Goal: Task Accomplishment & Management: Manage account settings

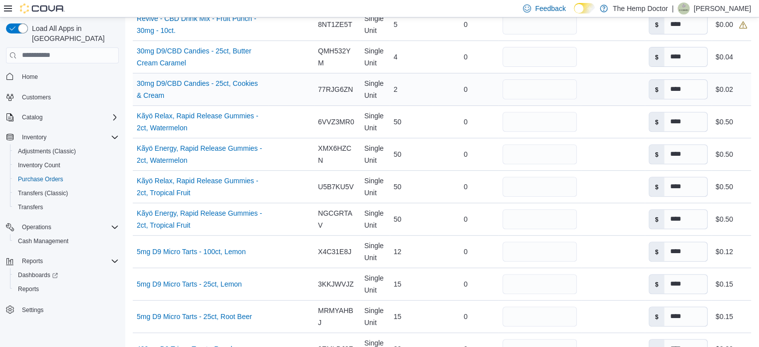
scroll to position [385, 0]
drag, startPoint x: 531, startPoint y: 246, endPoint x: 387, endPoint y: 231, distance: 145.0
type input "*"
drag, startPoint x: 519, startPoint y: 289, endPoint x: 485, endPoint y: 293, distance: 34.2
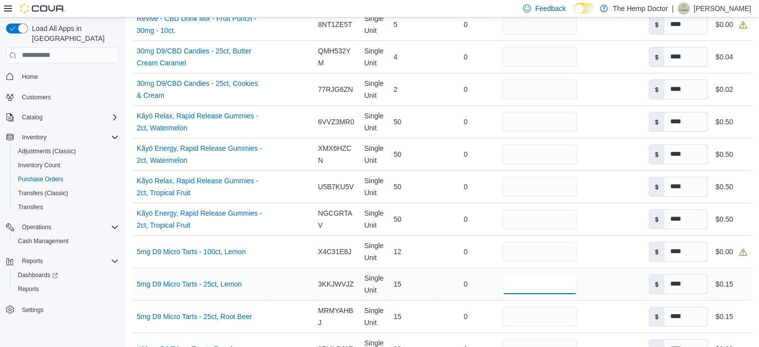
click at [485, 293] on tr "Name 5mg D9 Micro Tarts - 25ct, Lemon (opens in a new tab or window) Supplier S…" at bounding box center [442, 283] width 618 height 32
type input "*"
drag, startPoint x: 526, startPoint y: 311, endPoint x: 511, endPoint y: 313, distance: 15.6
click at [511, 313] on input "**" at bounding box center [539, 316] width 74 height 20
type input "*"
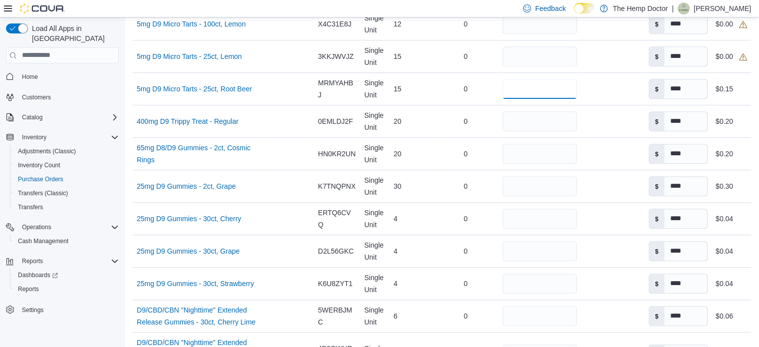
scroll to position [617, 0]
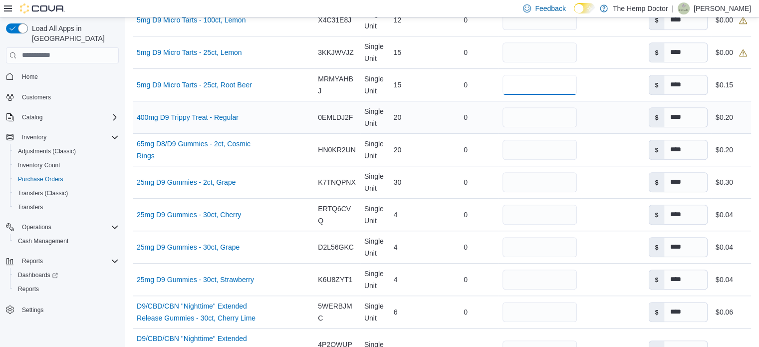
type input "**"
drag, startPoint x: 516, startPoint y: 119, endPoint x: 493, endPoint y: 125, distance: 24.2
click at [493, 125] on tr "Name 400mg D9 Trippy Treat - Regular (opens in a new tab or window) Supplier SK…" at bounding box center [442, 117] width 618 height 32
type input "*"
click at [524, 149] on input "**" at bounding box center [539, 150] width 74 height 20
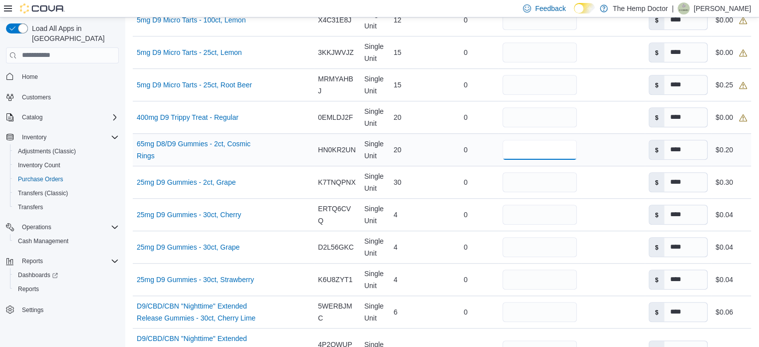
drag, startPoint x: 514, startPoint y: 149, endPoint x: 491, endPoint y: 146, distance: 23.6
click at [491, 146] on tr "Name 65mg D8/D9 Gummies - 2ct, Cosmic Rings (opens in a new tab or window) Supp…" at bounding box center [442, 149] width 618 height 32
type input "**"
click at [481, 188] on tr "Name 25mg D9 Gummies - 2ct, Grape (opens in a new tab or window) Supplier SKU C…" at bounding box center [442, 182] width 618 height 32
type input "**"
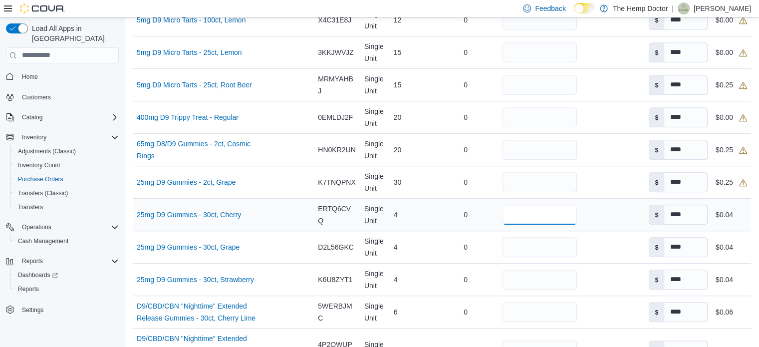
click at [511, 211] on input "*" at bounding box center [539, 215] width 74 height 20
drag, startPoint x: 515, startPoint y: 241, endPoint x: 501, endPoint y: 245, distance: 14.5
click at [502, 245] on input "*" at bounding box center [539, 247] width 74 height 20
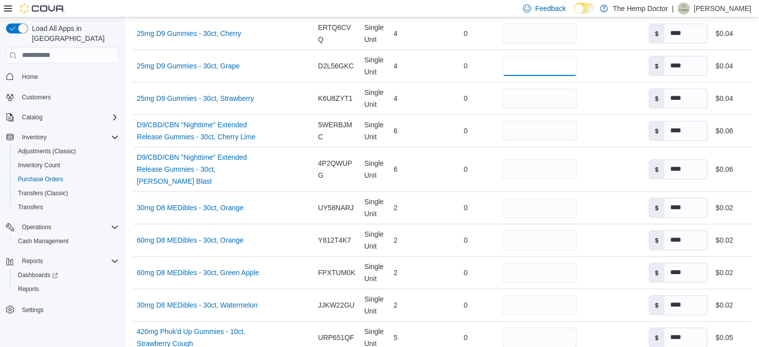
scroll to position [922, 0]
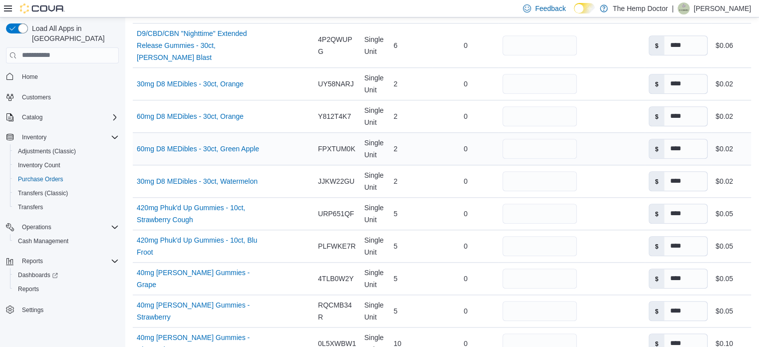
type input "*"
drag, startPoint x: 484, startPoint y: 133, endPoint x: 469, endPoint y: 131, distance: 15.6
click at [469, 132] on tr "Name 60mg D8 MEDibles - 30ct, Green Apple (opens in a new tab or window) Suppli…" at bounding box center [442, 148] width 618 height 32
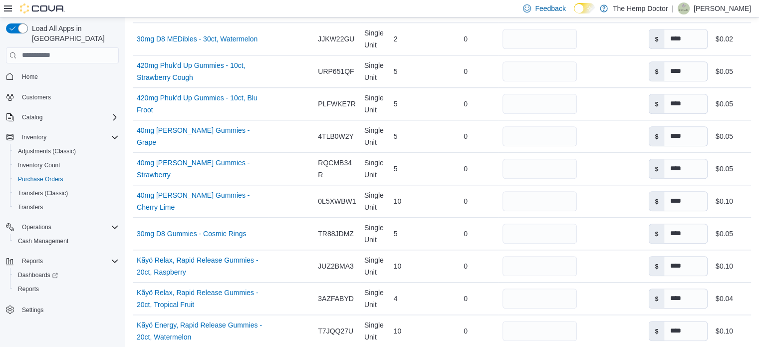
scroll to position [1068, 0]
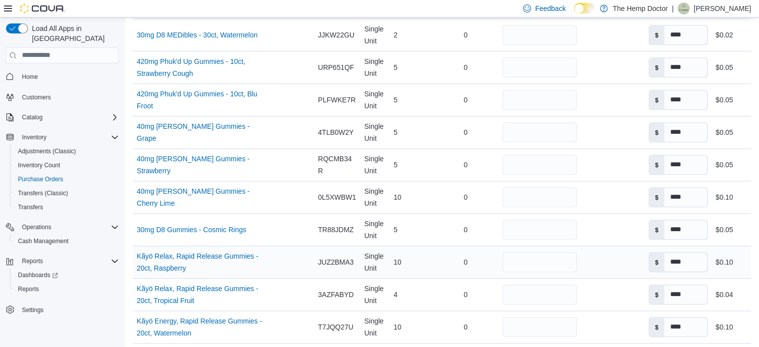
type input "*"
drag, startPoint x: 487, startPoint y: 239, endPoint x: 464, endPoint y: 238, distance: 23.5
click at [464, 245] on tr "Name Kãyö Relax, Rapid Release Gummies - 20ct, Raspberry (opens in a new tab or…" at bounding box center [442, 261] width 618 height 32
type input "*"
drag, startPoint x: 515, startPoint y: 285, endPoint x: 474, endPoint y: 285, distance: 40.4
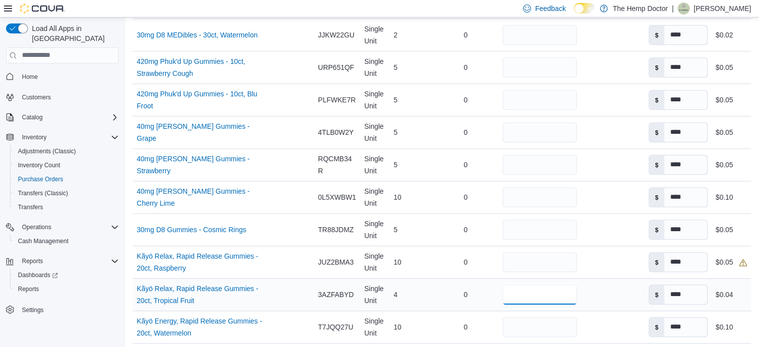
click at [474, 285] on tr "Name Kãyö Relax, Rapid Release Gummies - 20ct, Tropical Fruit (opens in a new t…" at bounding box center [442, 294] width 618 height 32
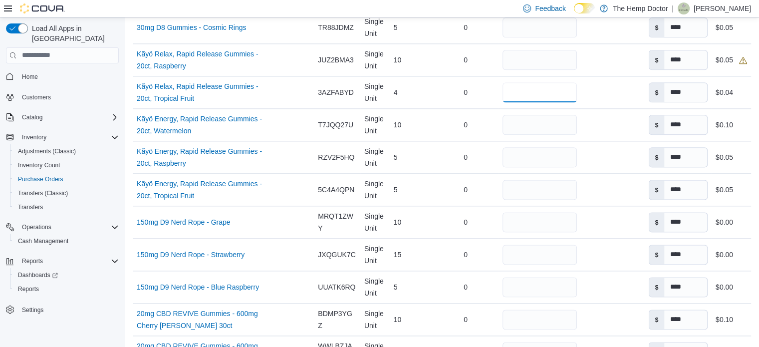
scroll to position [1283, 0]
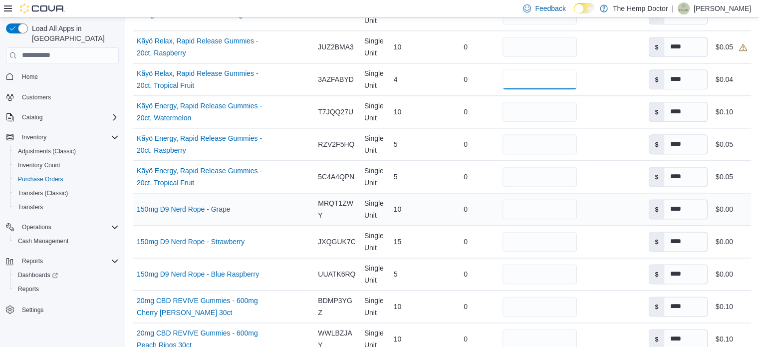
type input "*"
drag, startPoint x: 521, startPoint y: 193, endPoint x: 496, endPoint y: 197, distance: 24.7
click at [498, 197] on div "**" at bounding box center [539, 209] width 82 height 28
type input "**"
click at [523, 232] on input "**" at bounding box center [539, 242] width 74 height 20
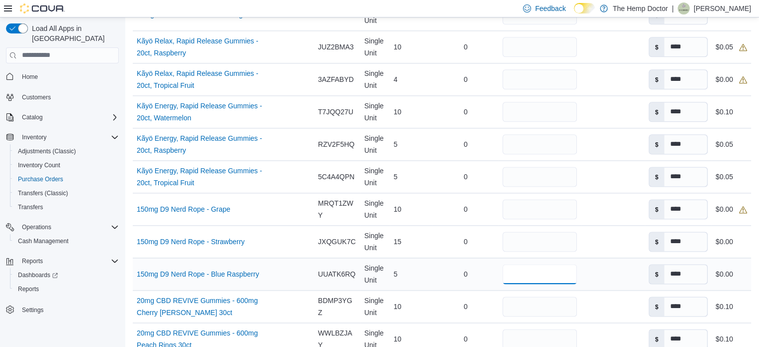
drag, startPoint x: 517, startPoint y: 256, endPoint x: 494, endPoint y: 260, distance: 23.3
click at [498, 260] on div "*" at bounding box center [539, 274] width 82 height 28
type input "**"
click at [522, 296] on input "**" at bounding box center [539, 306] width 74 height 20
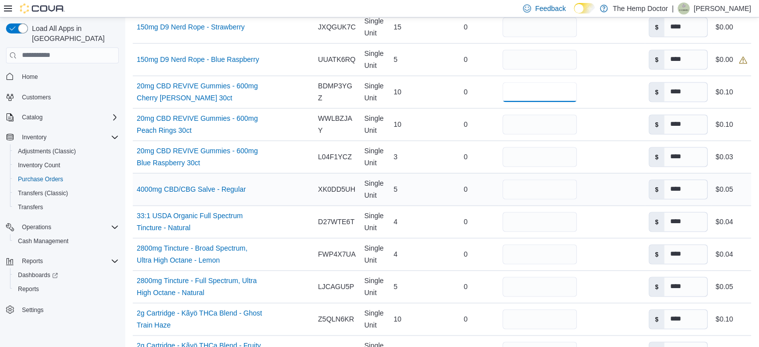
scroll to position [1510, 0]
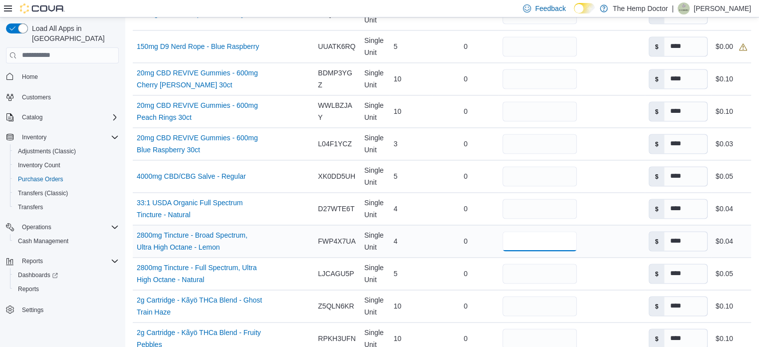
drag, startPoint x: 495, startPoint y: 225, endPoint x: 481, endPoint y: 222, distance: 13.7
click at [481, 225] on tr "Name 2800mg Tincture - Broad Spectrum, Ultra High Octane - Lemon (opens in a ne…" at bounding box center [442, 241] width 618 height 32
type input "*"
click at [489, 257] on tr "Name 2800mg Tincture - Full Spectrum, Ultra High Octane - Natural (opens in a n…" at bounding box center [442, 273] width 618 height 32
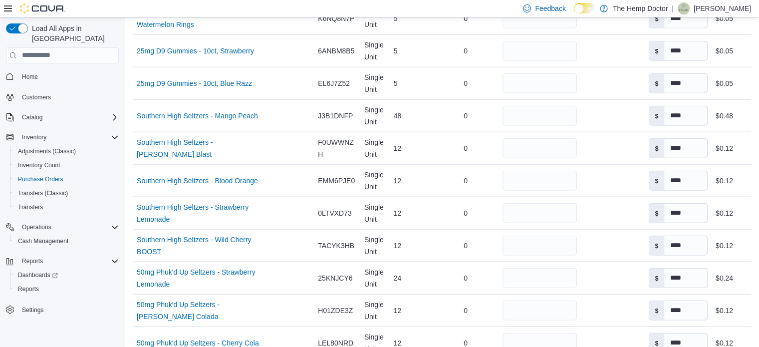
scroll to position [2353, 0]
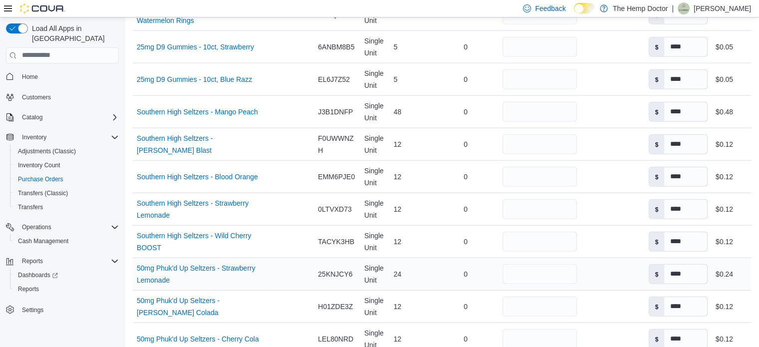
type input "*"
drag, startPoint x: 519, startPoint y: 256, endPoint x: 457, endPoint y: 261, distance: 62.1
click at [457, 261] on tr "Name 50mg Phuk'd Up Seltzers - Strawberry Lemonade (opens in a new tab or windo…" at bounding box center [442, 273] width 618 height 32
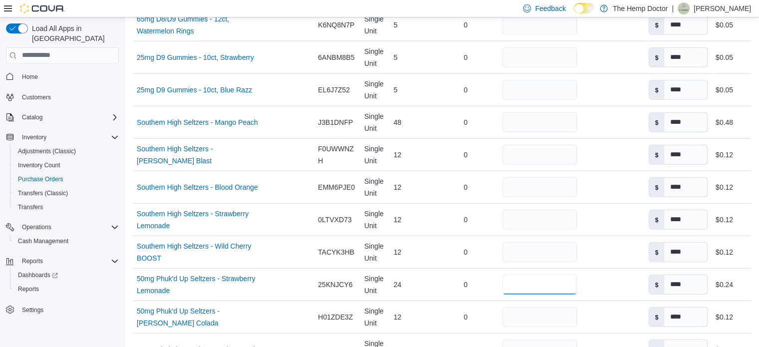
scroll to position [2351, 0]
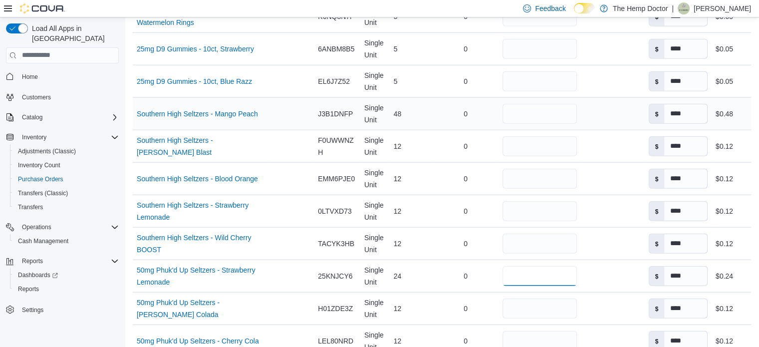
type input "*"
drag, startPoint x: 532, startPoint y: 97, endPoint x: 429, endPoint y: 78, distance: 105.5
click at [429, 97] on tr "Name Southern High Seltzers - Mango Peach (opens in a new tab or window) Suppli…" at bounding box center [442, 113] width 618 height 32
type input "*"
drag, startPoint x: 506, startPoint y: 129, endPoint x: 483, endPoint y: 128, distance: 23.0
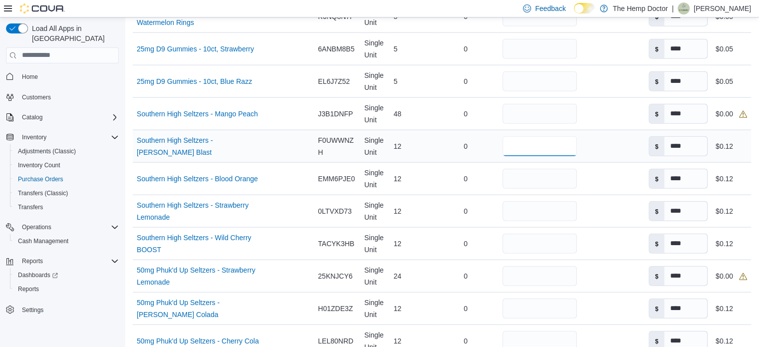
click at [483, 130] on tr "Name Southern High Seltzers - [PERSON_NAME] Blast (opens in a new tab or window…" at bounding box center [442, 146] width 618 height 32
type input "*"
drag, startPoint x: 519, startPoint y: 156, endPoint x: 479, endPoint y: 159, distance: 40.0
click at [479, 162] on tr "Name Southern High Seltzers - Blood Orange (opens in a new tab or window) Suppl…" at bounding box center [442, 178] width 618 height 32
type input "*"
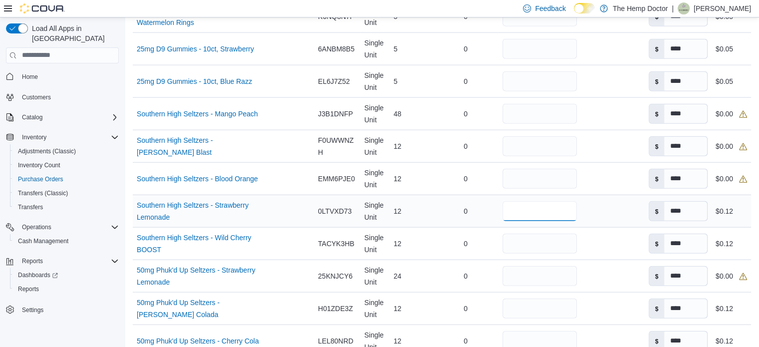
drag, startPoint x: 491, startPoint y: 187, endPoint x: 475, endPoint y: 187, distance: 16.0
click at [475, 195] on tr "Name Southern High Seltzers - Strawberry Lemonade (opens in a new tab or window…" at bounding box center [442, 211] width 618 height 32
type input "*"
drag, startPoint x: 513, startPoint y: 225, endPoint x: 480, endPoint y: 227, distance: 32.5
click at [480, 227] on tr "Name Southern High Seltzers - Wild Cherry BOOST (opens in a new tab or window) …" at bounding box center [442, 243] width 618 height 32
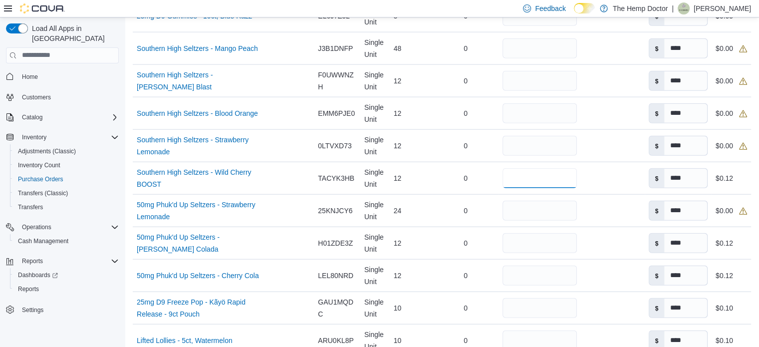
scroll to position [2429, 0]
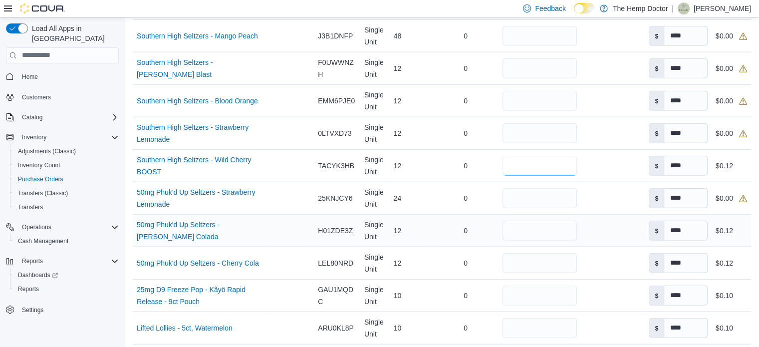
type input "*"
drag, startPoint x: 525, startPoint y: 213, endPoint x: 489, endPoint y: 208, distance: 36.2
click at [489, 214] on tr "Name 50mg Phuk'd Up Seltzers - [PERSON_NAME] Colada (opens in a new tab or wind…" at bounding box center [442, 230] width 618 height 32
type input "*"
drag, startPoint x: 519, startPoint y: 249, endPoint x: 462, endPoint y: 232, distance: 59.4
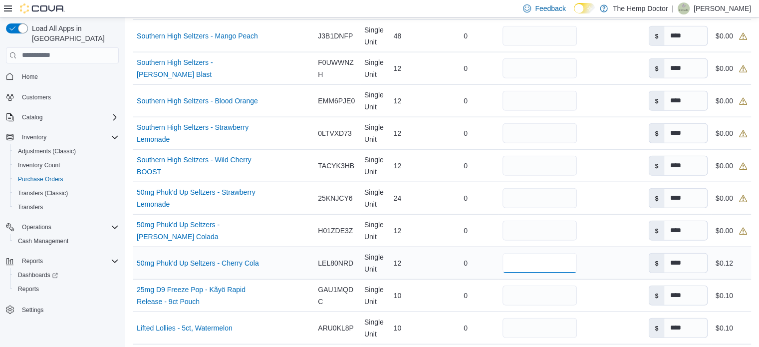
click at [462, 246] on tr "Name 50mg Phuk'd Up Seltzers - Cherry Cola (opens in a new tab or window) Suppl…" at bounding box center [442, 262] width 618 height 32
type input "*"
drag, startPoint x: 518, startPoint y: 271, endPoint x: 488, endPoint y: 271, distance: 29.9
click at [488, 279] on tr "Name 25mg D9 Freeze Pop - Kãyö Rapid Release - 9ct Pouch (opens in a new tab or…" at bounding box center [442, 295] width 618 height 32
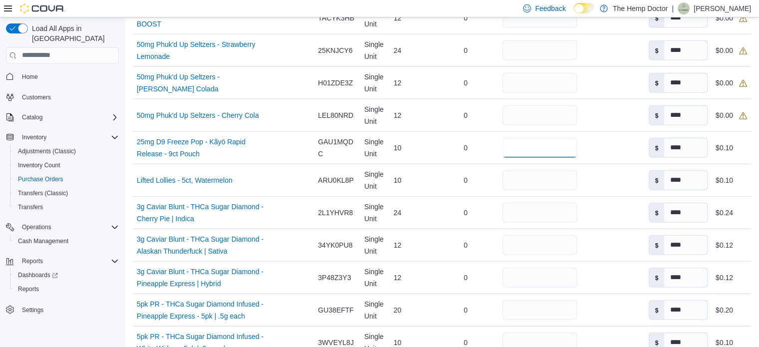
scroll to position [2602, 0]
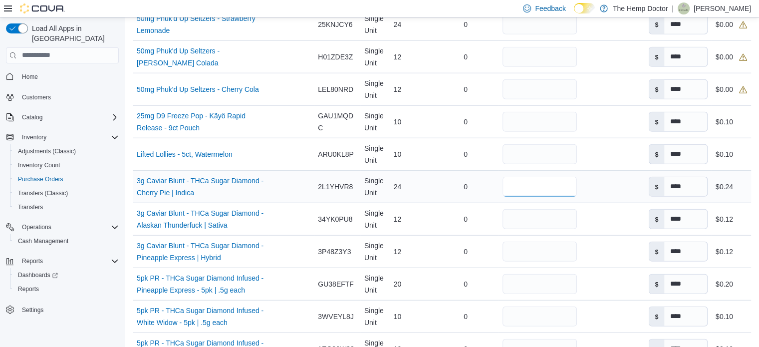
drag, startPoint x: 529, startPoint y: 173, endPoint x: 487, endPoint y: 169, distance: 42.1
click at [487, 170] on tr "Name 3g Caviar Blunt - THCa Sugar Diamond - Cherry Pie | Indica (opens in a new…" at bounding box center [442, 186] width 618 height 32
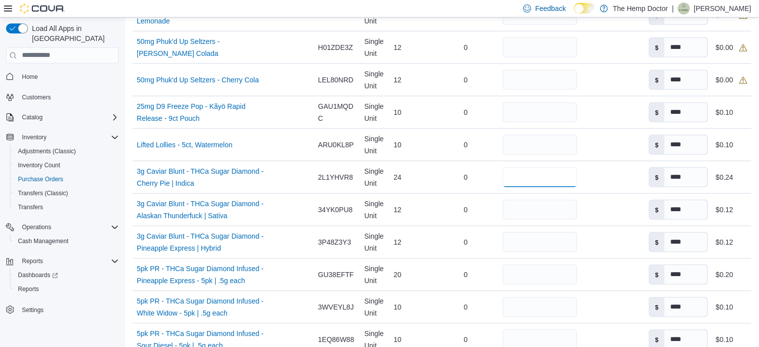
scroll to position [2629, 0]
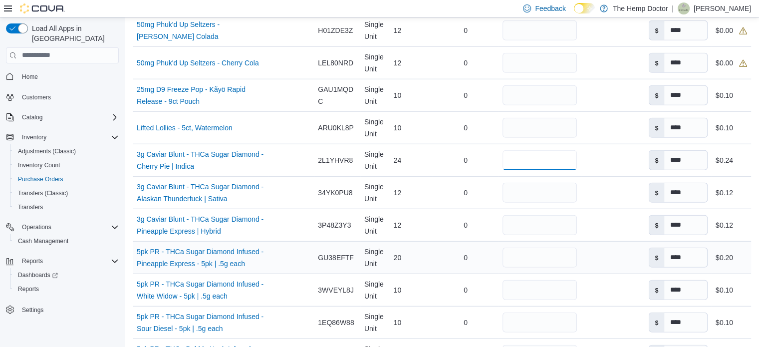
type input "*"
drag, startPoint x: 518, startPoint y: 257, endPoint x: 479, endPoint y: 258, distance: 38.9
click at [479, 258] on tr "Name 5pk PR - THCa Sugar Diamond Infused - Pineapple Express - 5pk | .5g each (…" at bounding box center [442, 257] width 618 height 32
type input "*"
drag, startPoint x: 516, startPoint y: 291, endPoint x: 474, endPoint y: 292, distance: 41.9
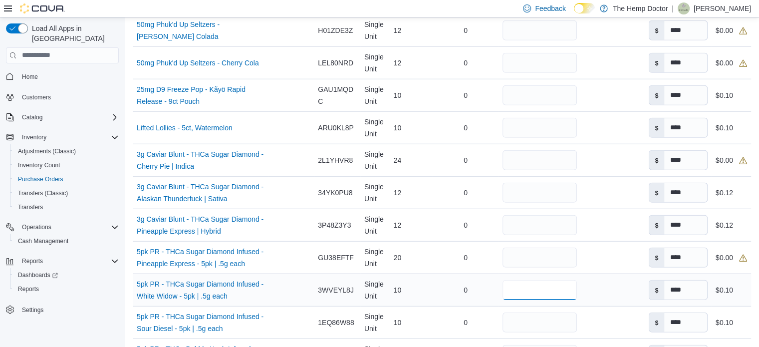
click at [474, 292] on tr "Name 5pk PR - THCa Sugar Diamond Infused - White Widow - 5pk | .5g each (opens …" at bounding box center [442, 289] width 618 height 32
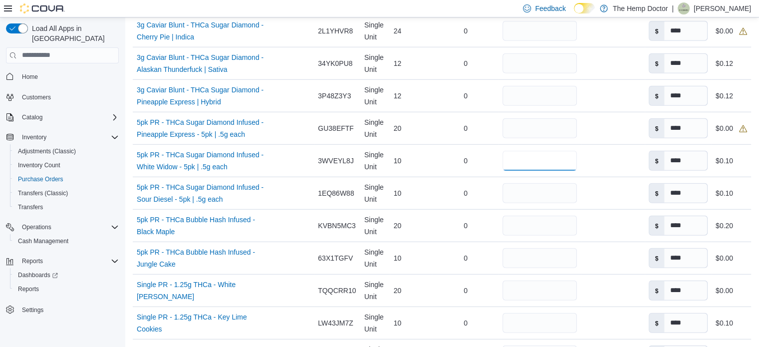
scroll to position [2767, 0]
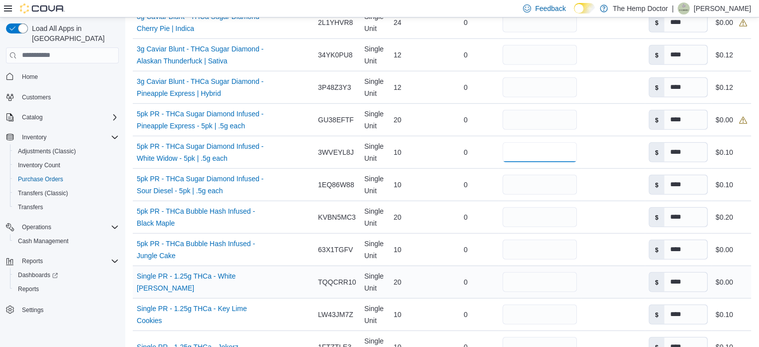
type input "*"
drag, startPoint x: 546, startPoint y: 288, endPoint x: 485, endPoint y: 279, distance: 61.5
click at [485, 279] on tr "Name Single PR - 1.25g THCa - White [PERSON_NAME] (opens in a new tab or window…" at bounding box center [442, 281] width 618 height 32
type input "**"
drag, startPoint x: 513, startPoint y: 313, endPoint x: 481, endPoint y: 323, distance: 32.8
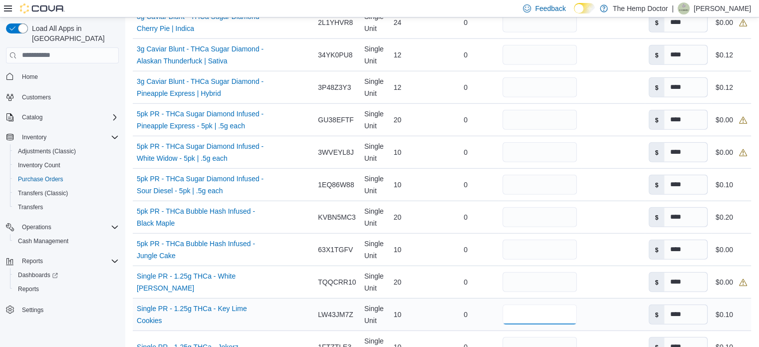
click at [481, 323] on tr "Name Single PR - 1.25g THCa - Key Lime Cookies (opens in a new tab or window) S…" at bounding box center [442, 314] width 618 height 32
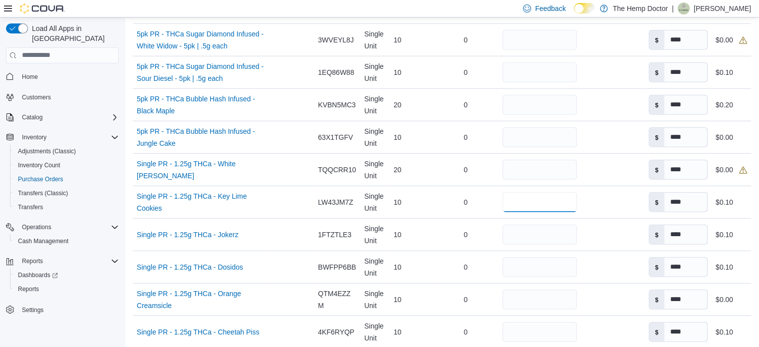
scroll to position [2900, 0]
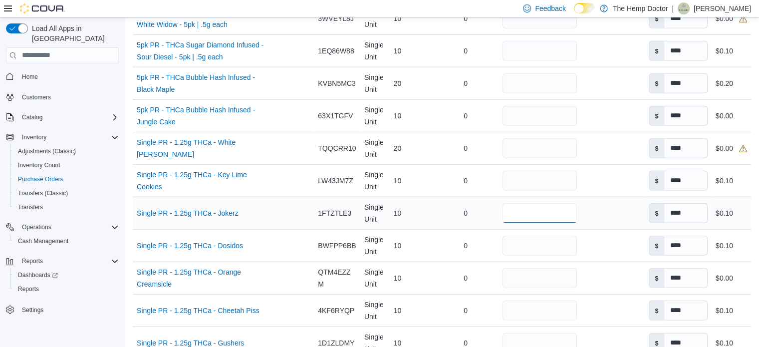
click at [546, 223] on input "**" at bounding box center [539, 213] width 74 height 20
drag, startPoint x: 517, startPoint y: 185, endPoint x: 487, endPoint y: 185, distance: 29.4
click at [487, 185] on tr "Name Single PR - 1.25g THCa - Key Lime Cookies (opens in a new tab or window) S…" at bounding box center [442, 180] width 618 height 32
type input "*"
drag, startPoint x: 515, startPoint y: 223, endPoint x: 494, endPoint y: 225, distance: 21.6
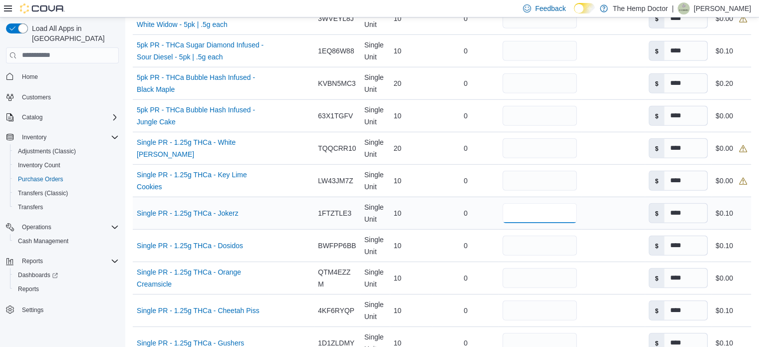
click at [498, 225] on div "**" at bounding box center [539, 213] width 82 height 28
type input "*"
drag, startPoint x: 516, startPoint y: 245, endPoint x: 495, endPoint y: 247, distance: 21.1
click at [498, 247] on div "**" at bounding box center [539, 246] width 82 height 28
type input "*"
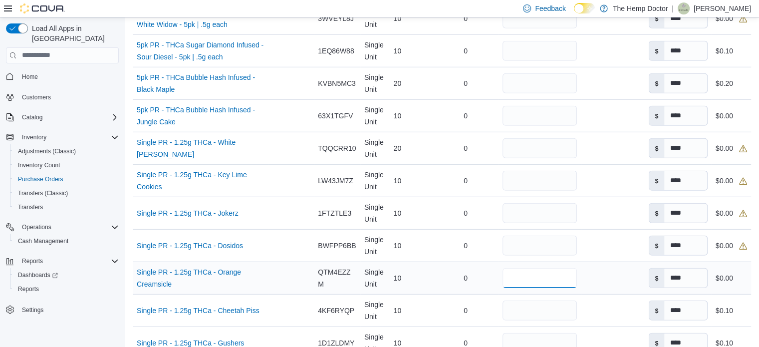
drag, startPoint x: 521, startPoint y: 278, endPoint x: 502, endPoint y: 279, distance: 18.5
click at [502, 279] on input "**" at bounding box center [539, 278] width 74 height 20
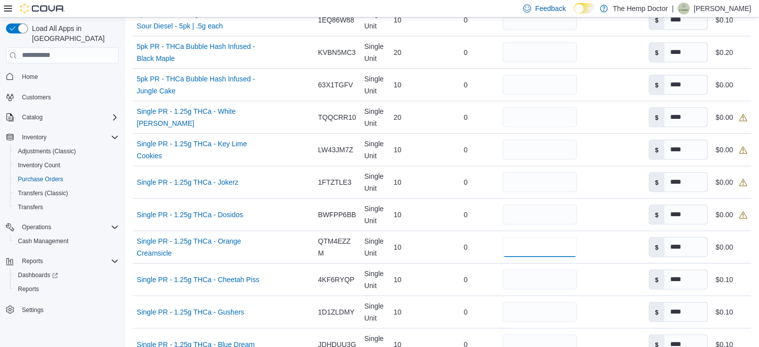
scroll to position [2940, 0]
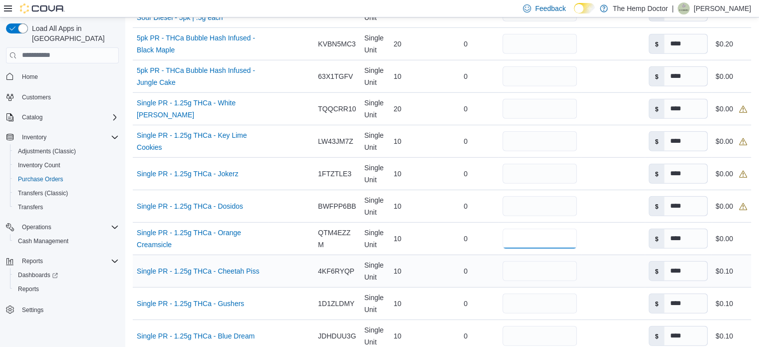
type input "**"
drag, startPoint x: 505, startPoint y: 269, endPoint x: 483, endPoint y: 269, distance: 21.5
click at [483, 269] on tr "Name Single PR - 1.25g THCa - Cheetah Piss (opens in a new tab or window) Suppl…" at bounding box center [442, 270] width 618 height 32
type input "*"
drag, startPoint x: 518, startPoint y: 303, endPoint x: 461, endPoint y: 302, distance: 57.4
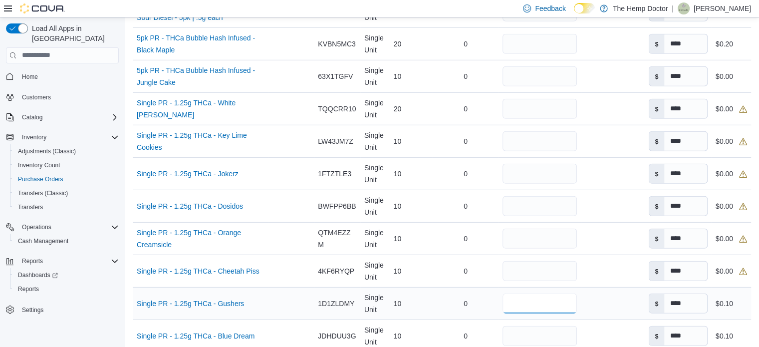
click at [461, 302] on tr "Name Single PR - 1.25g THCa - Gushers (opens in a new tab or window) Supplier S…" at bounding box center [442, 303] width 618 height 32
type input "*"
drag, startPoint x: 521, startPoint y: 333, endPoint x: 473, endPoint y: 335, distance: 47.9
click at [473, 335] on tr "Name Single PR - 1.25g THCa - Blue Dream (opens in a new tab or window) Supplie…" at bounding box center [442, 335] width 618 height 32
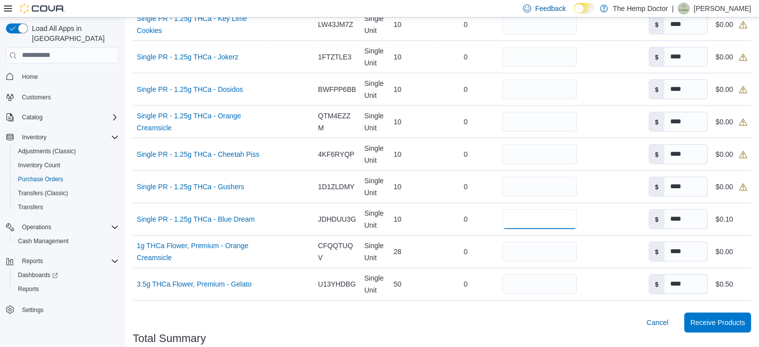
scroll to position [3077, 0]
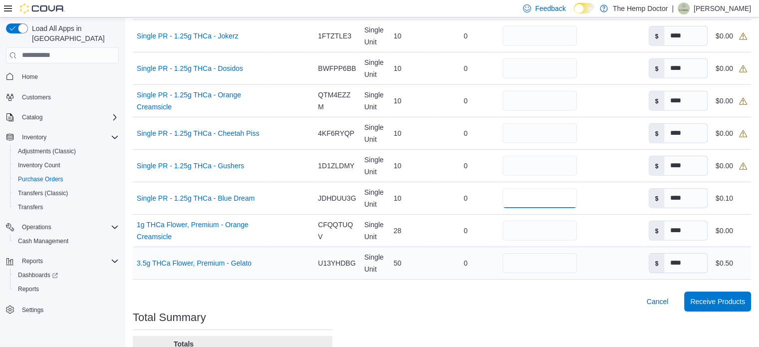
type input "**"
click at [526, 263] on input "**" at bounding box center [539, 263] width 74 height 20
drag, startPoint x: 514, startPoint y: 269, endPoint x: 501, endPoint y: 275, distance: 14.5
click at [501, 275] on div "**" at bounding box center [539, 263] width 82 height 28
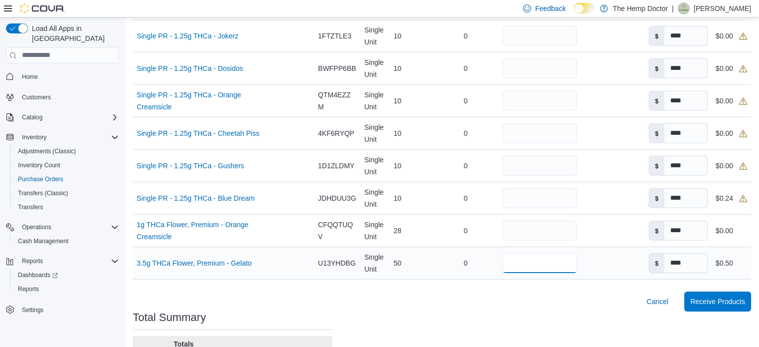
drag, startPoint x: 525, startPoint y: 259, endPoint x: 443, endPoint y: 254, distance: 81.9
click at [443, 254] on tr "Name 3.5g THCa Flower, Premium - Gelato (opens in a new tab or window) Supplier…" at bounding box center [442, 262] width 618 height 32
type input "*"
drag, startPoint x: 526, startPoint y: 240, endPoint x: 470, endPoint y: 232, distance: 56.5
click at [470, 232] on tr "Name 1g THCa Flower, Premium - Orange Creamsicle (opens in a new tab or window)…" at bounding box center [442, 230] width 618 height 32
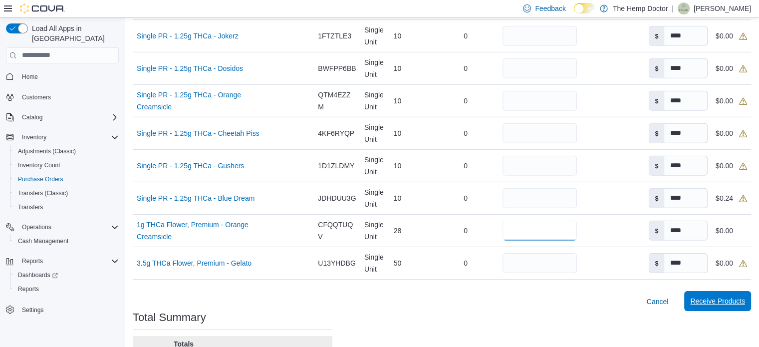
type input "*"
click at [716, 305] on span "Receive Products" at bounding box center [717, 301] width 55 height 10
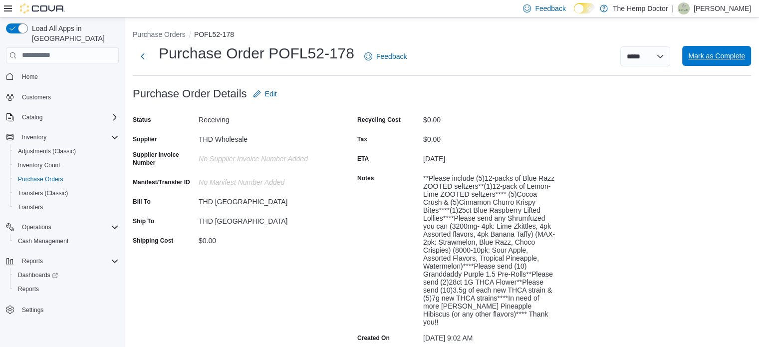
click at [717, 58] on span "Mark as Complete" at bounding box center [716, 56] width 57 height 10
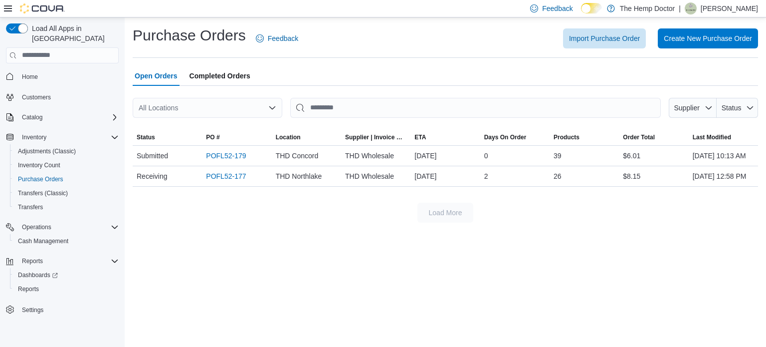
click at [643, 66] on div "Open Orders Completed Orders" at bounding box center [446, 76] width 626 height 20
